Goal: Information Seeking & Learning: Learn about a topic

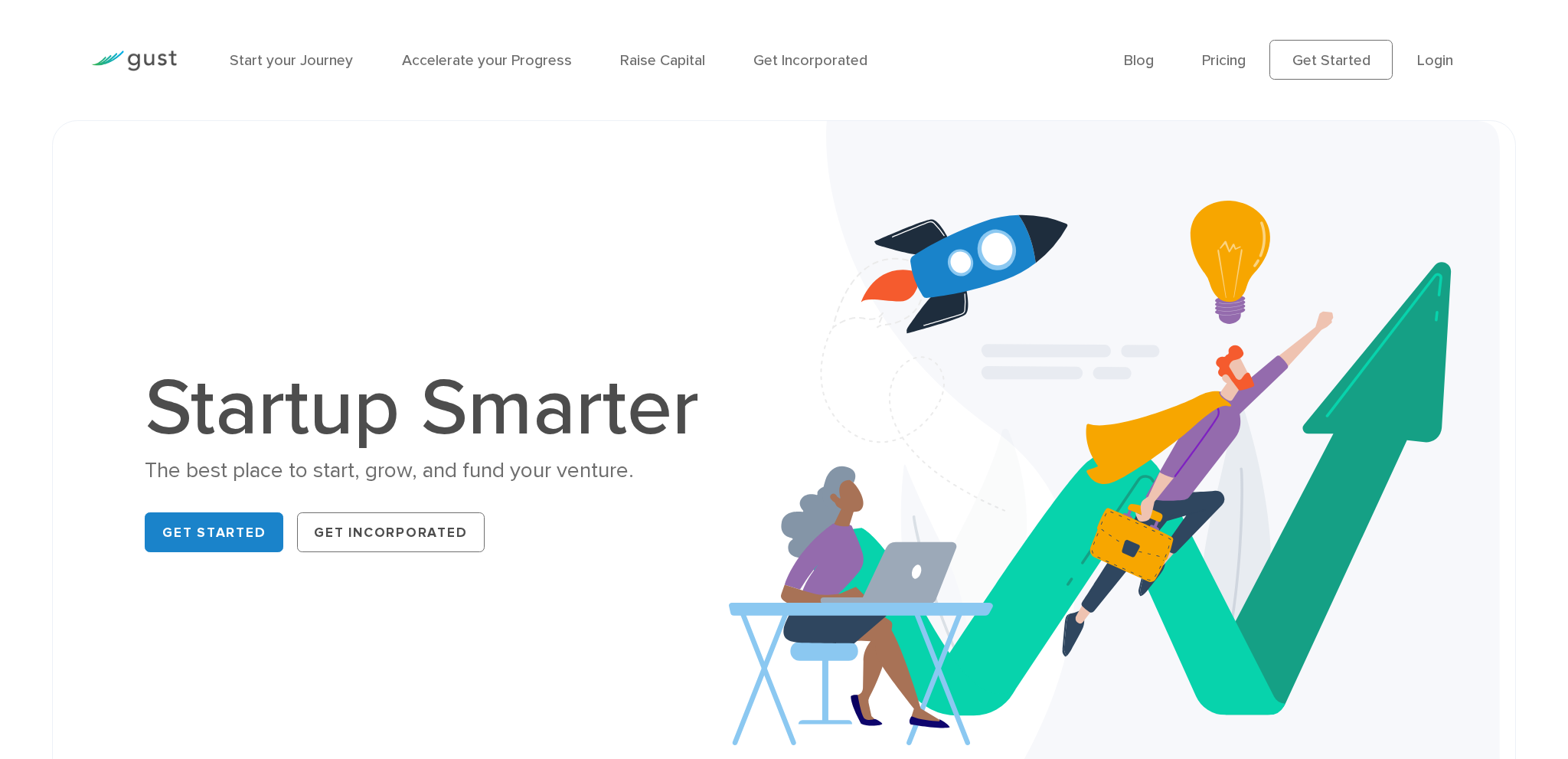
click at [289, 65] on link "Start your Journey" at bounding box center [291, 60] width 123 height 18
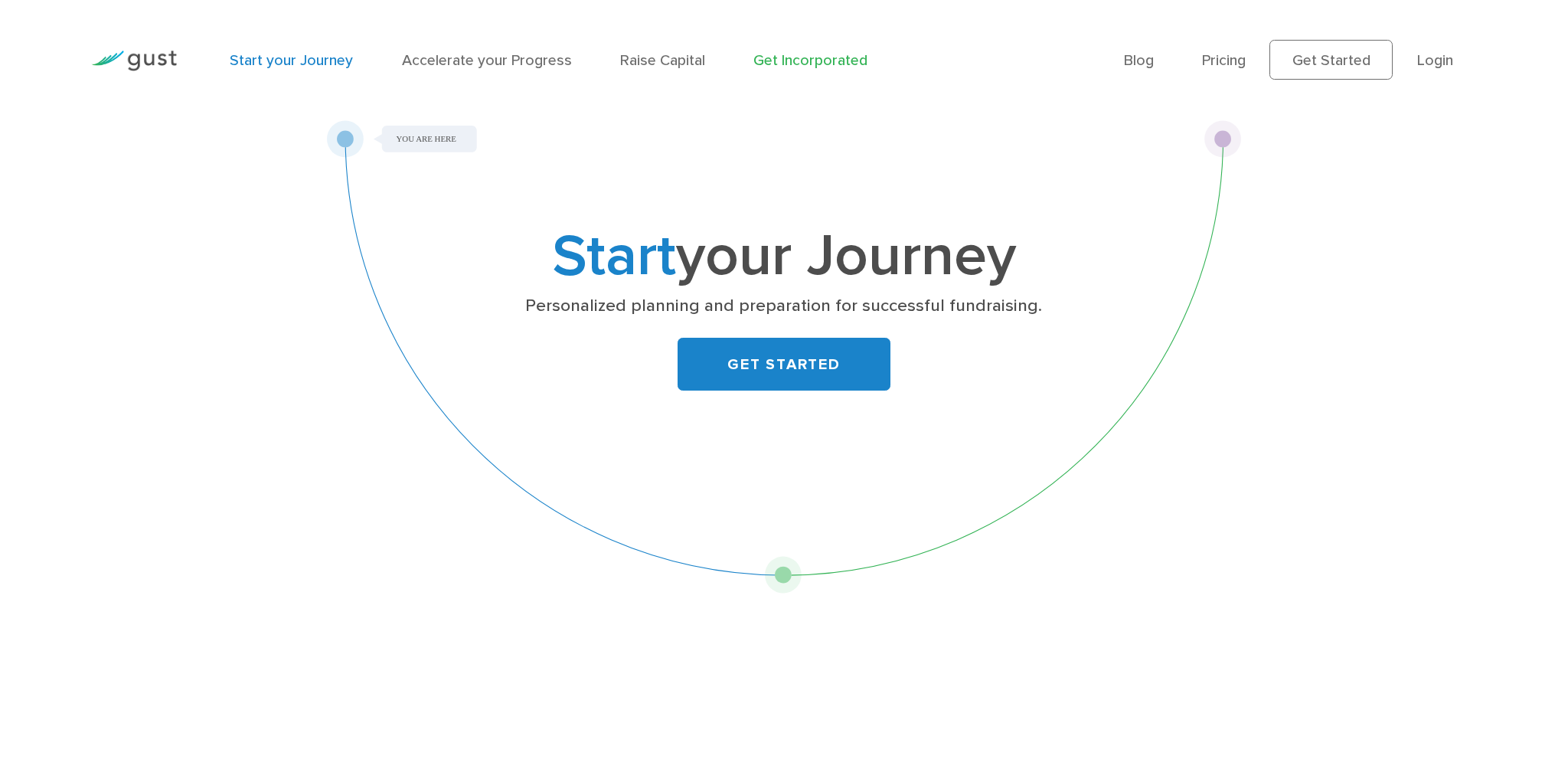
click at [784, 64] on link "Get Incorporated" at bounding box center [810, 60] width 115 height 18
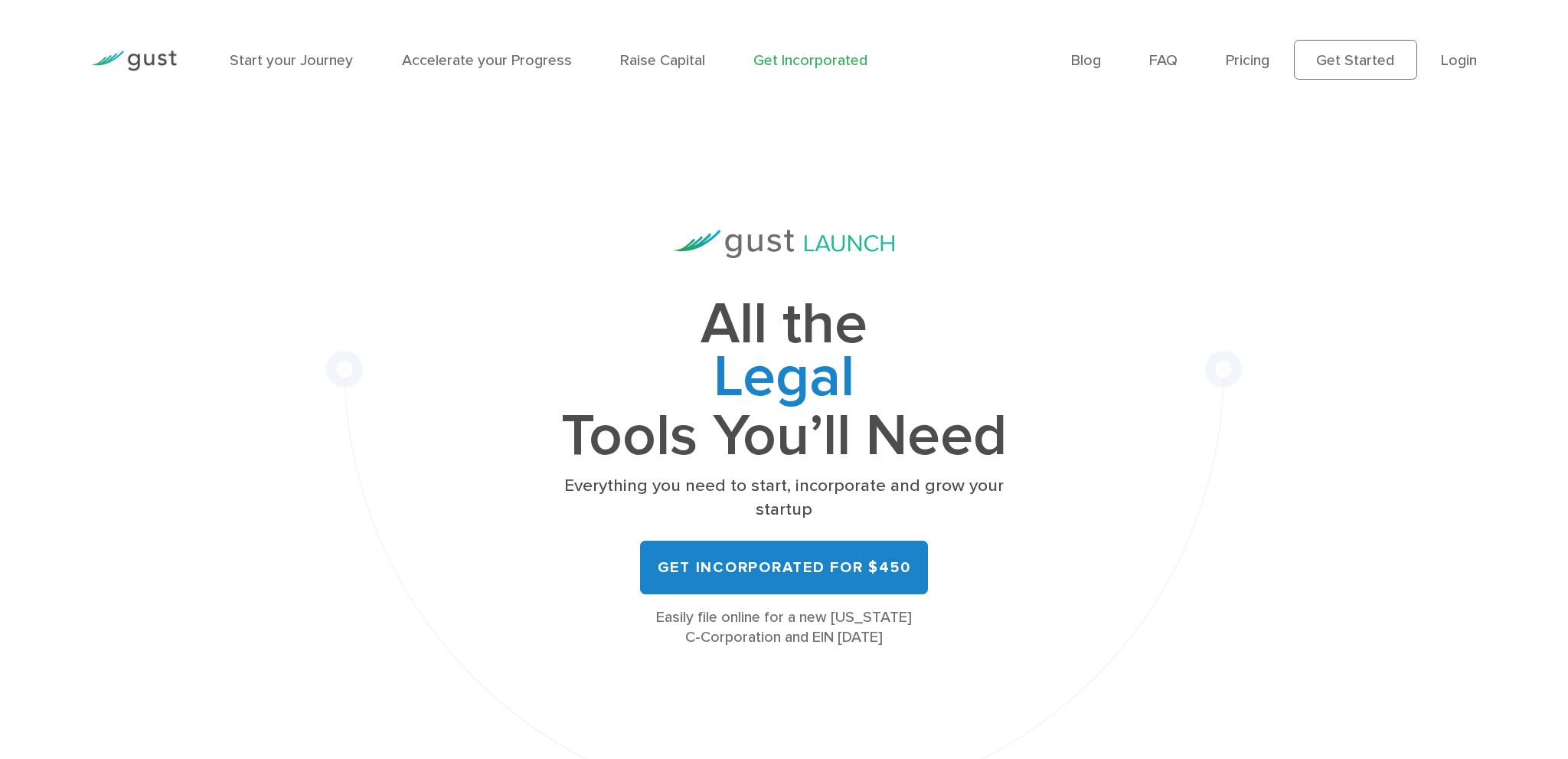
click at [163, 60] on img at bounding box center [133, 61] width 86 height 21
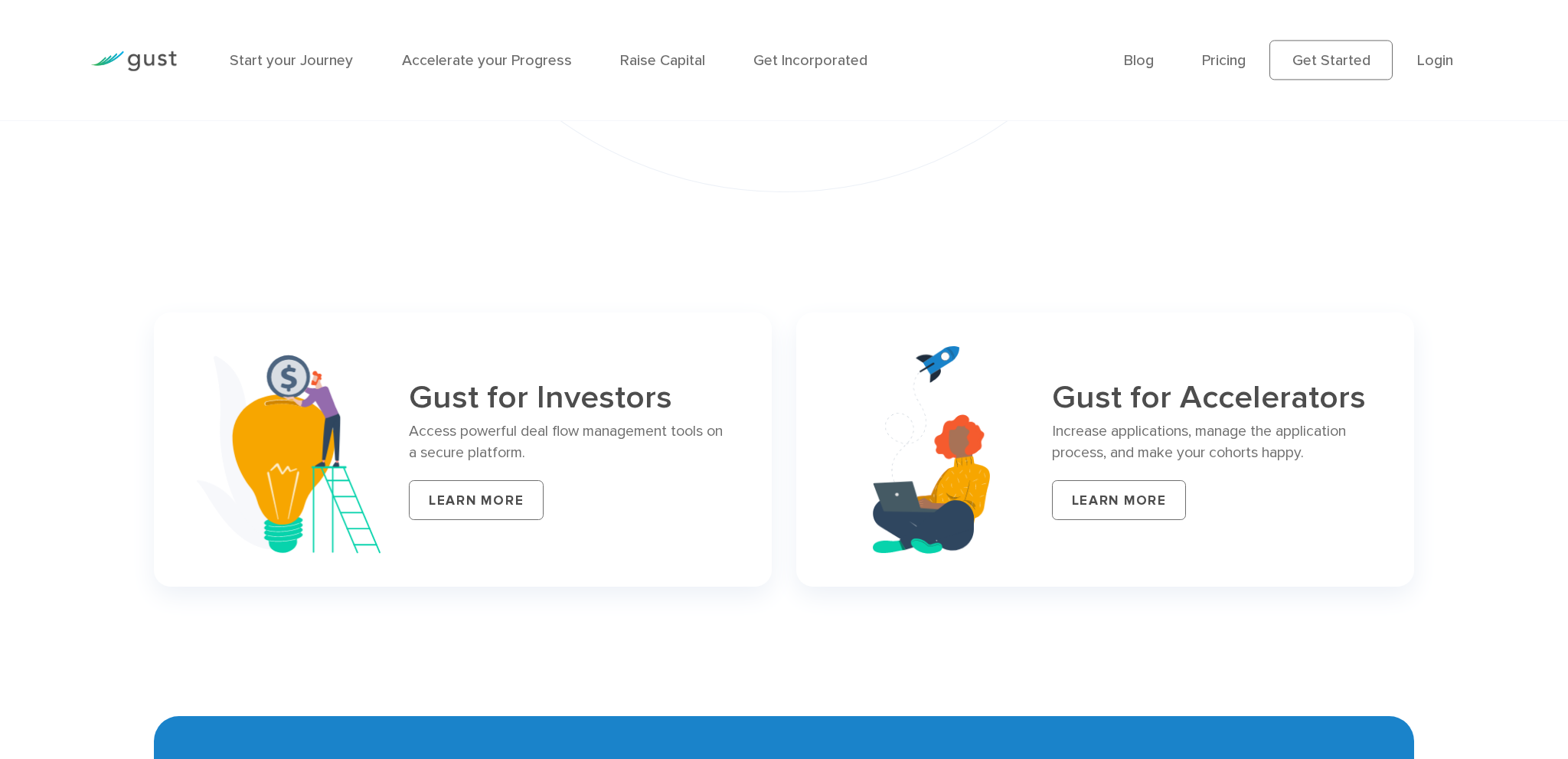
scroll to position [6729, 0]
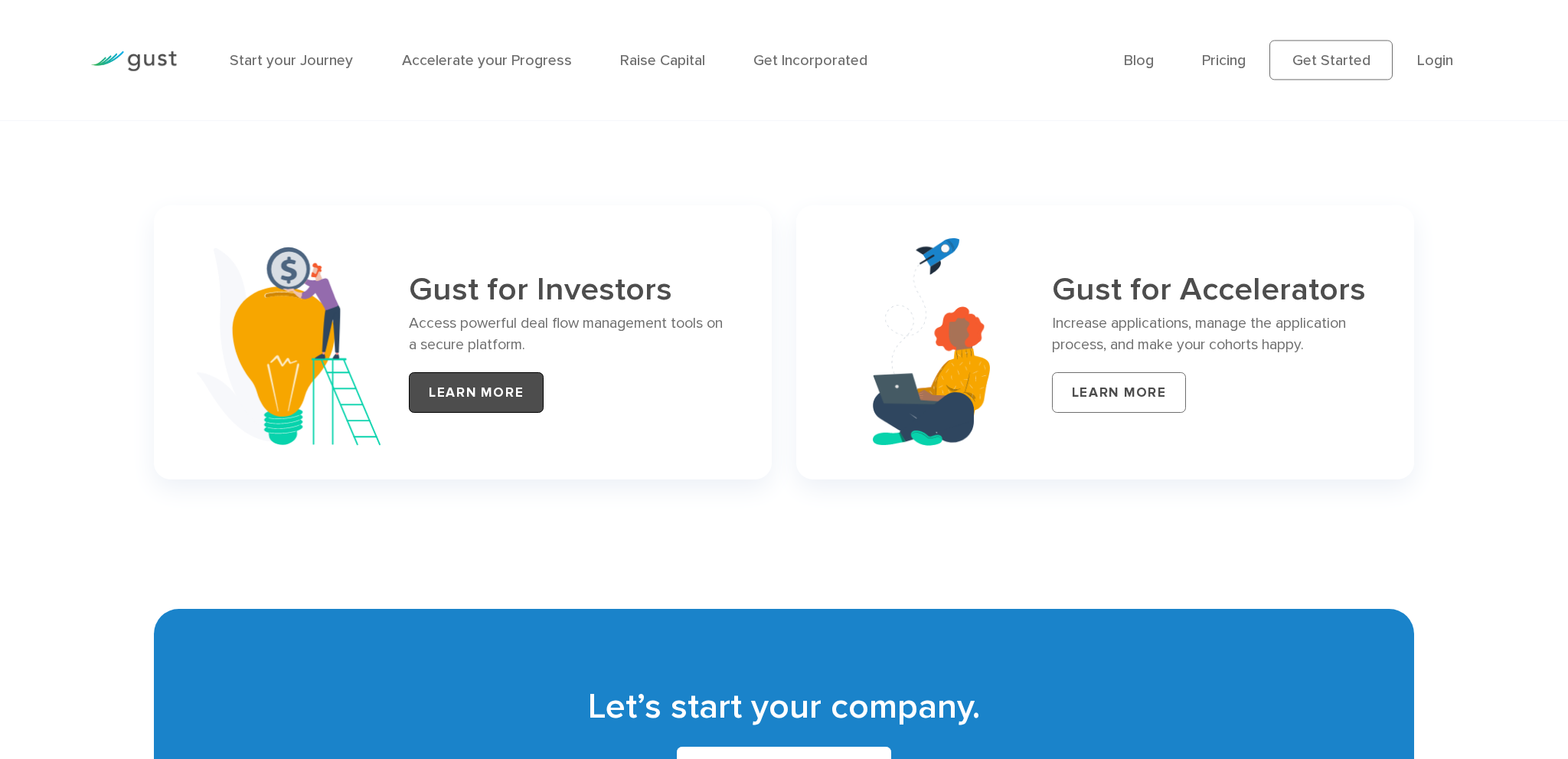
click at [483, 372] on link "LEARN MORE" at bounding box center [476, 392] width 134 height 40
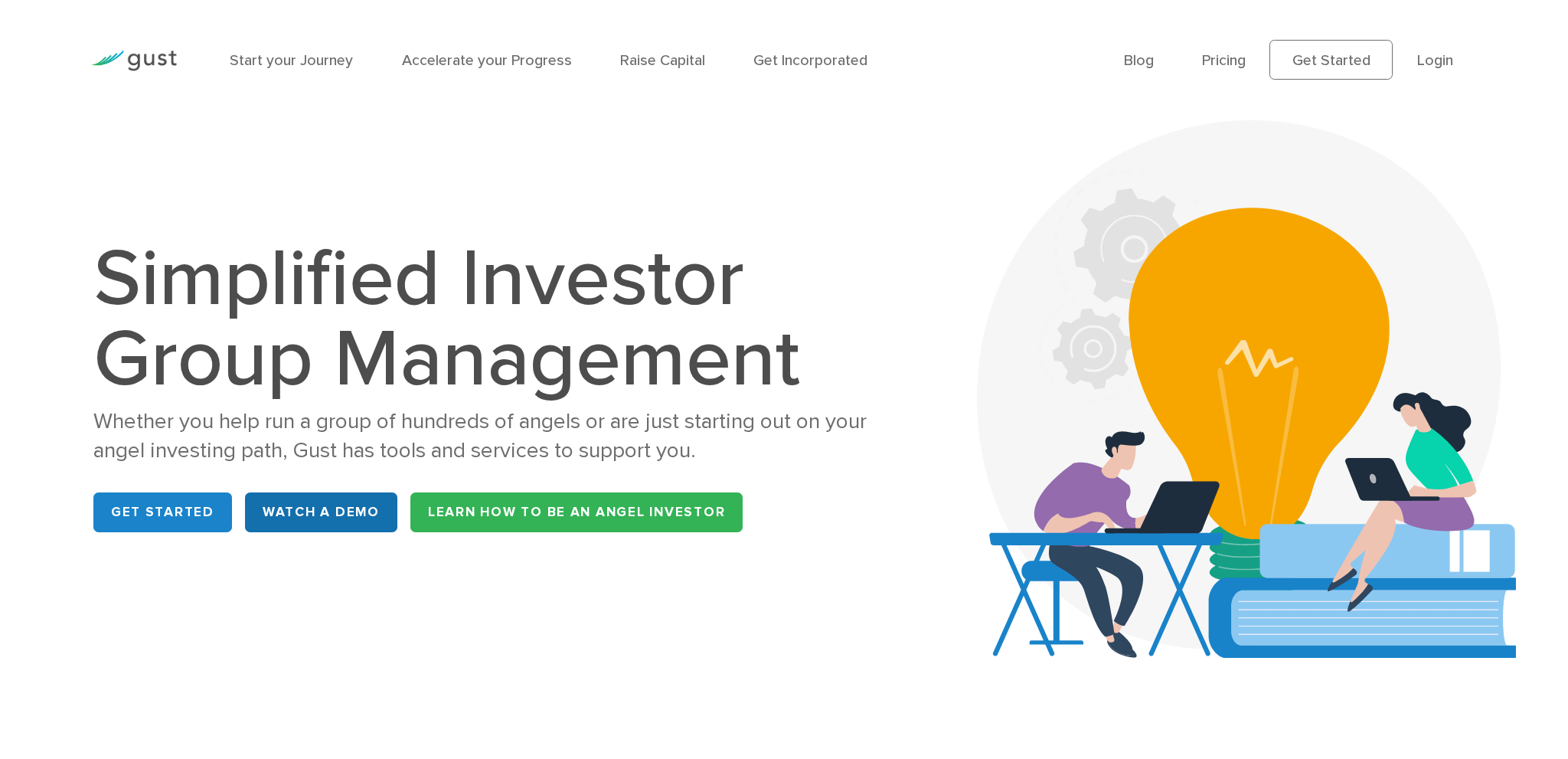
click at [332, 503] on link "WATCH A DEMO" at bounding box center [321, 512] width 151 height 40
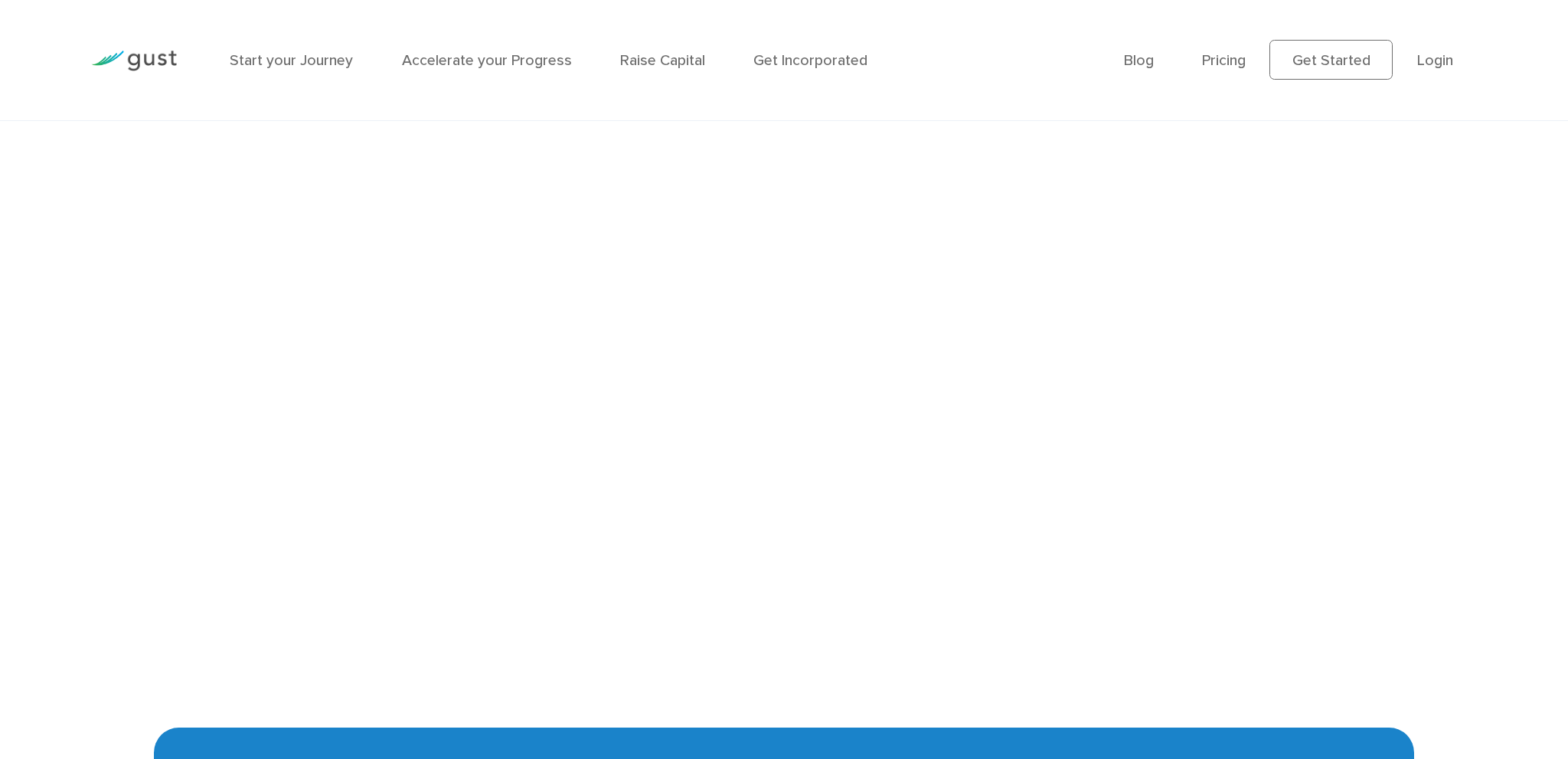
scroll to position [3451, 0]
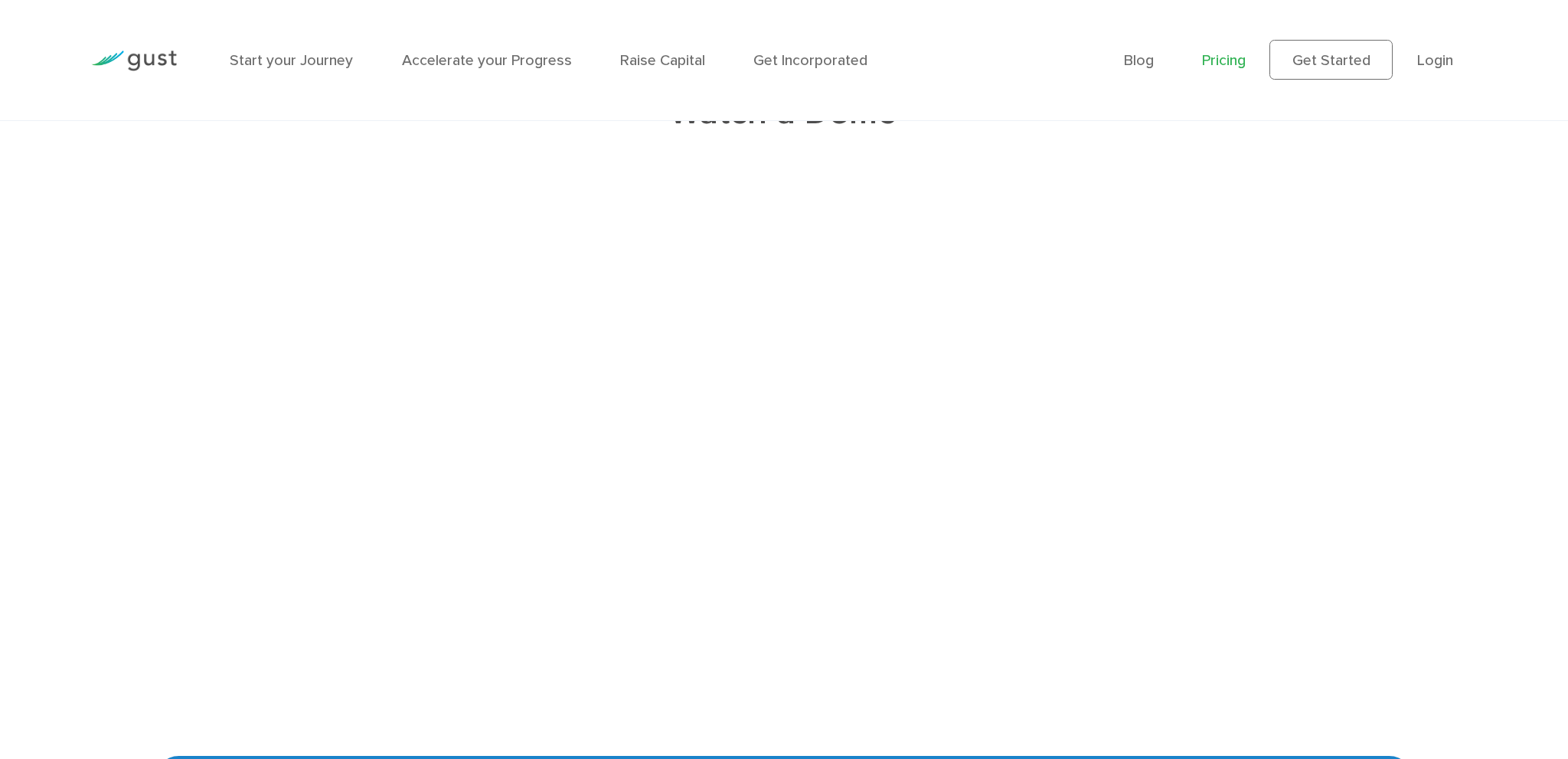
click at [1228, 53] on link "Pricing" at bounding box center [1224, 60] width 44 height 18
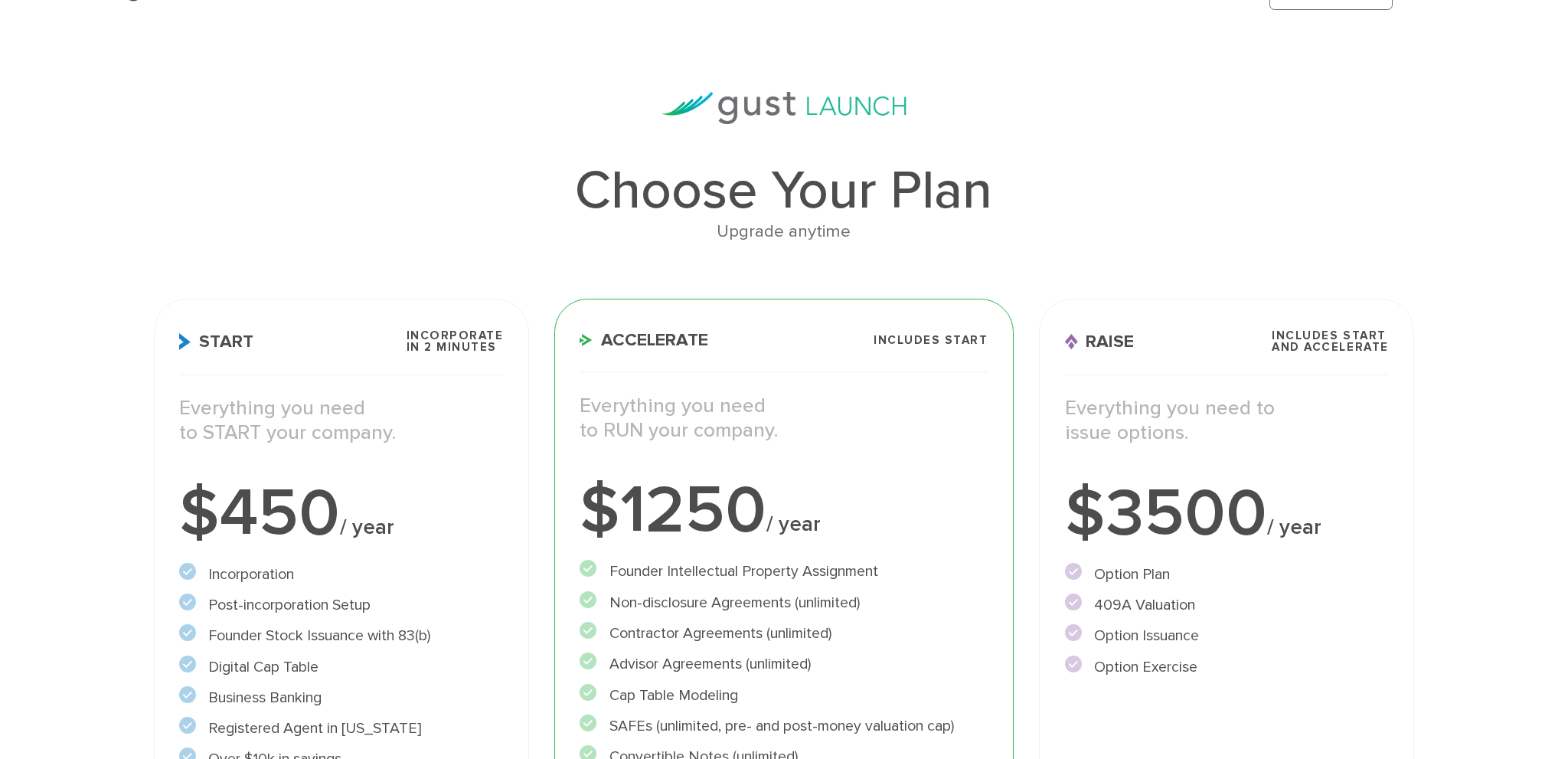
scroll to position [41, 0]
